Goal: Check status: Check status

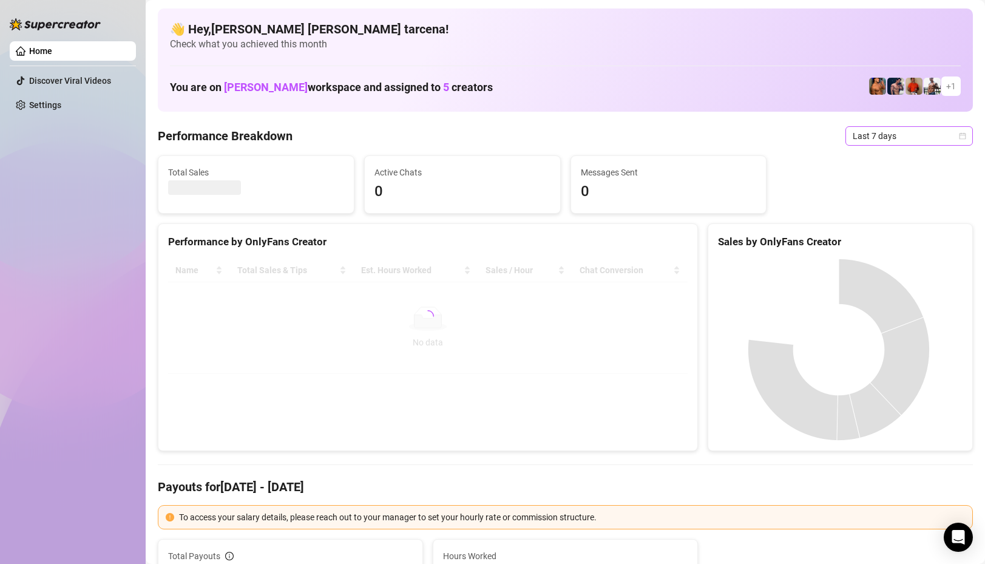
click at [893, 142] on span "Last 7 days" at bounding box center [908, 136] width 113 height 18
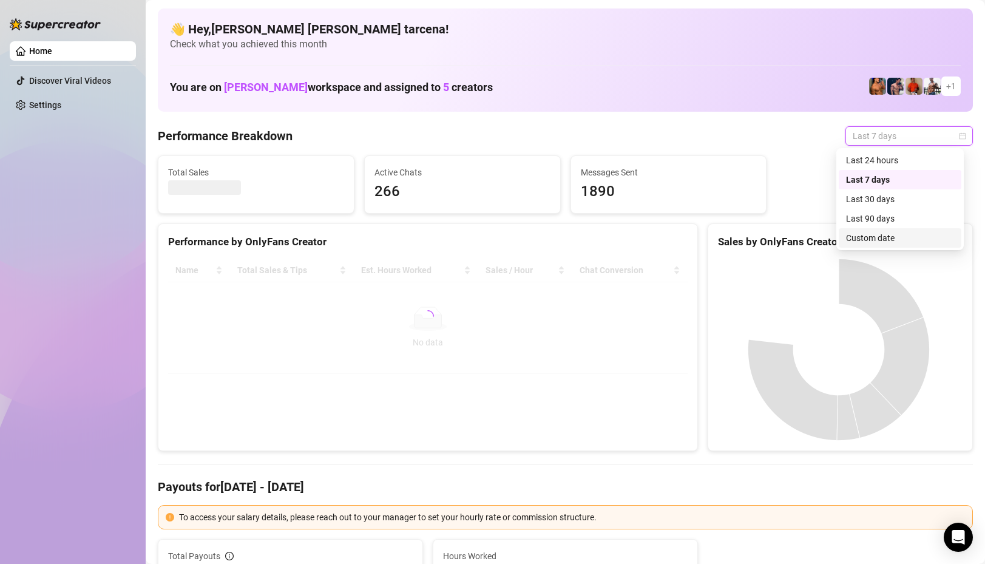
click at [879, 239] on div "Custom date" at bounding box center [900, 237] width 108 height 13
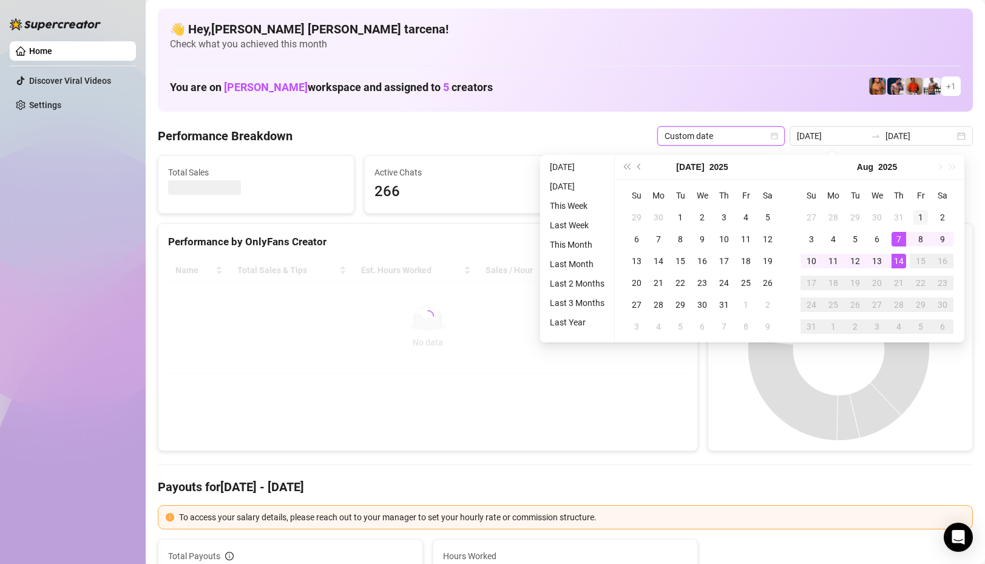
type input "[DATE]"
click at [920, 213] on div "1" at bounding box center [920, 217] width 15 height 15
type input "[DATE]"
click at [875, 259] on div "13" at bounding box center [876, 261] width 15 height 15
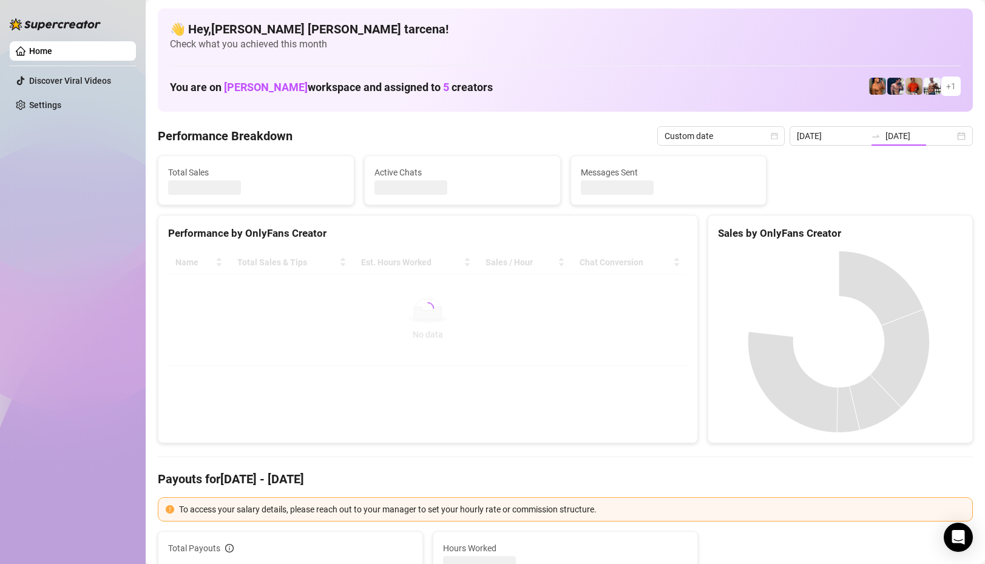
type input "[DATE]"
